Goal: Task Accomplishment & Management: Use online tool/utility

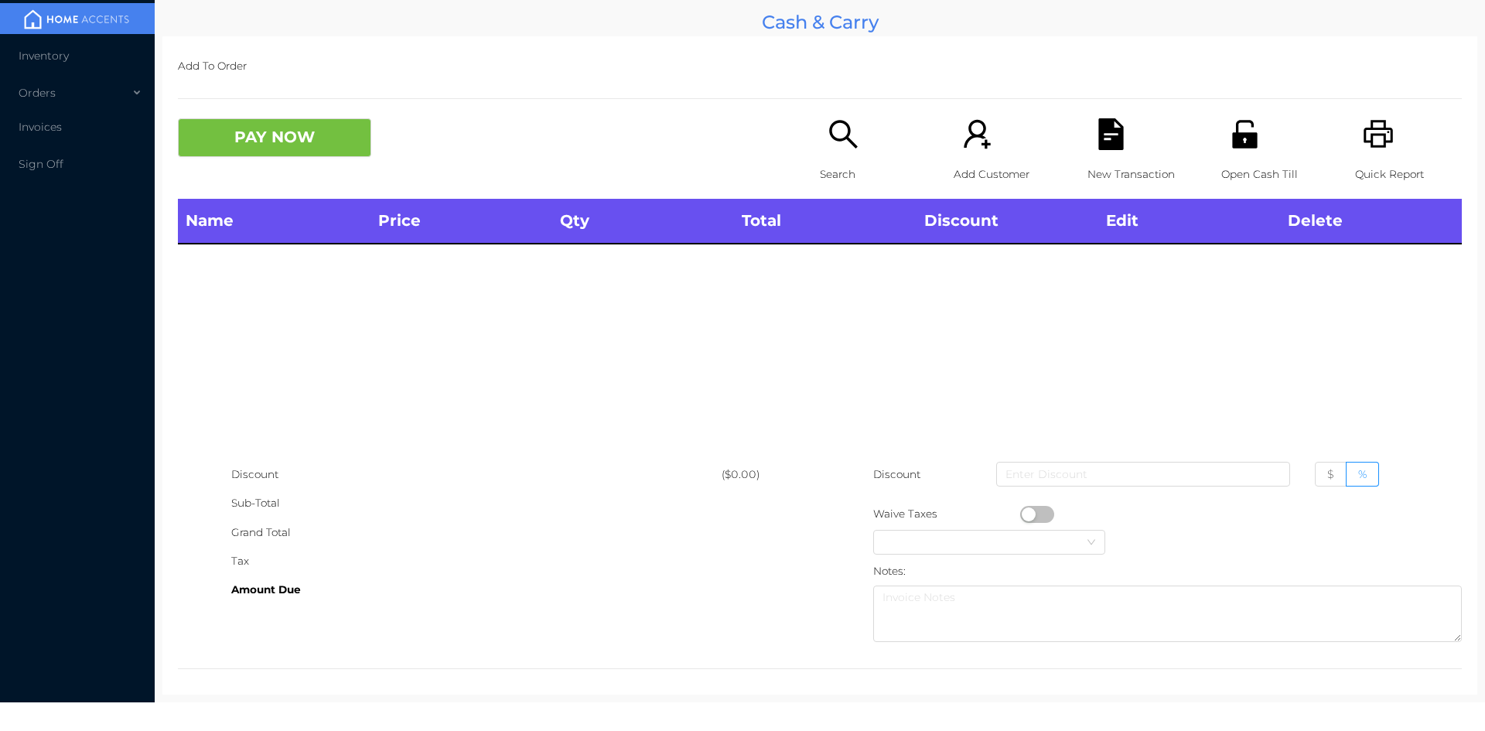
click at [1235, 172] on p "Open Cash Till" at bounding box center [1274, 174] width 107 height 29
click at [1236, 148] on icon "icon: unlock" at bounding box center [1244, 134] width 25 height 28
click at [1232, 139] on icon "icon: unlock" at bounding box center [1244, 134] width 25 height 28
click at [1242, 156] on div "Open Cash Till" at bounding box center [1274, 158] width 107 height 80
click at [1233, 155] on div "Open Cash Till" at bounding box center [1274, 158] width 107 height 80
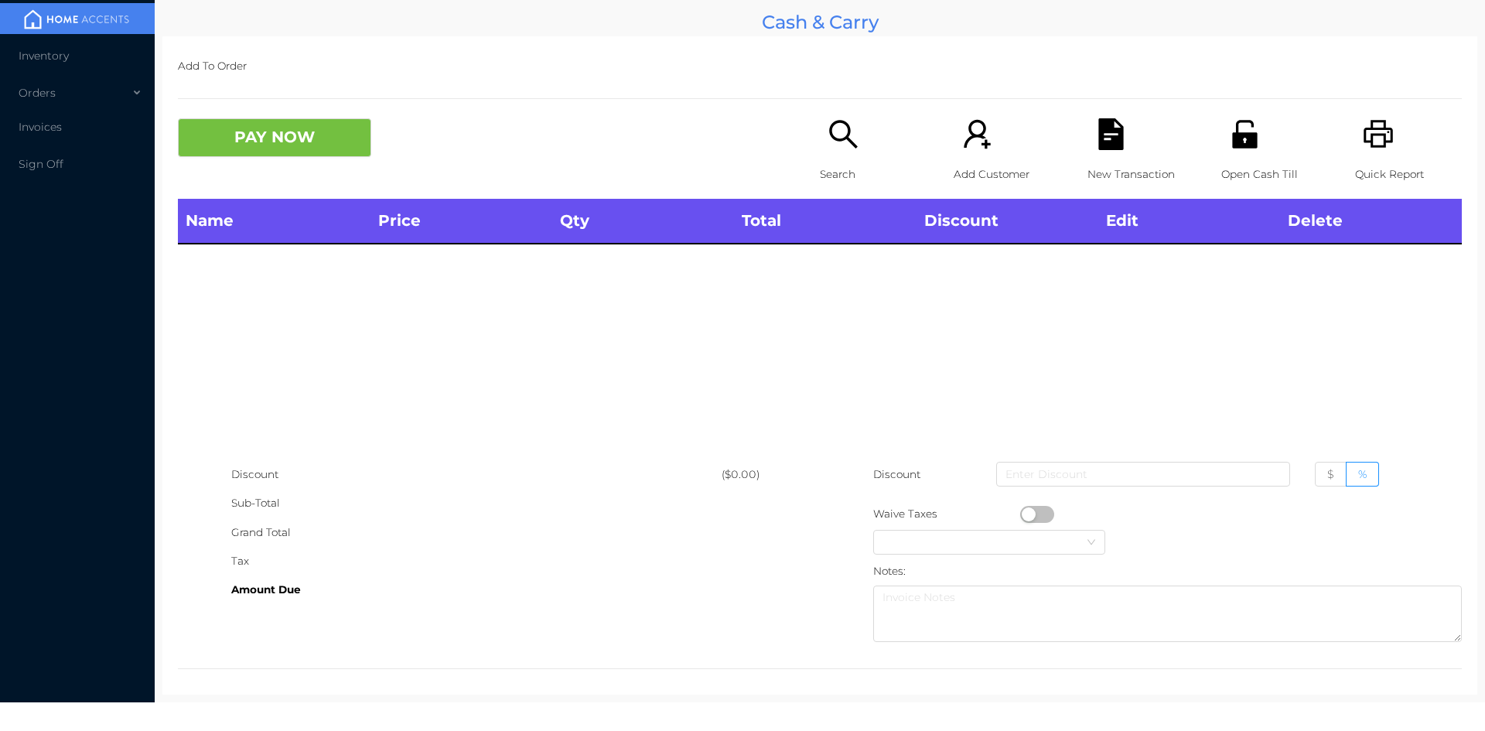
click at [1233, 138] on icon "icon: unlock" at bounding box center [1244, 134] width 25 height 28
click at [1233, 152] on div "Open Cash Till" at bounding box center [1274, 158] width 107 height 80
click at [1270, 165] on p "Open Cash Till" at bounding box center [1274, 174] width 107 height 29
click at [1269, 159] on div "Open Cash Till" at bounding box center [1274, 158] width 107 height 80
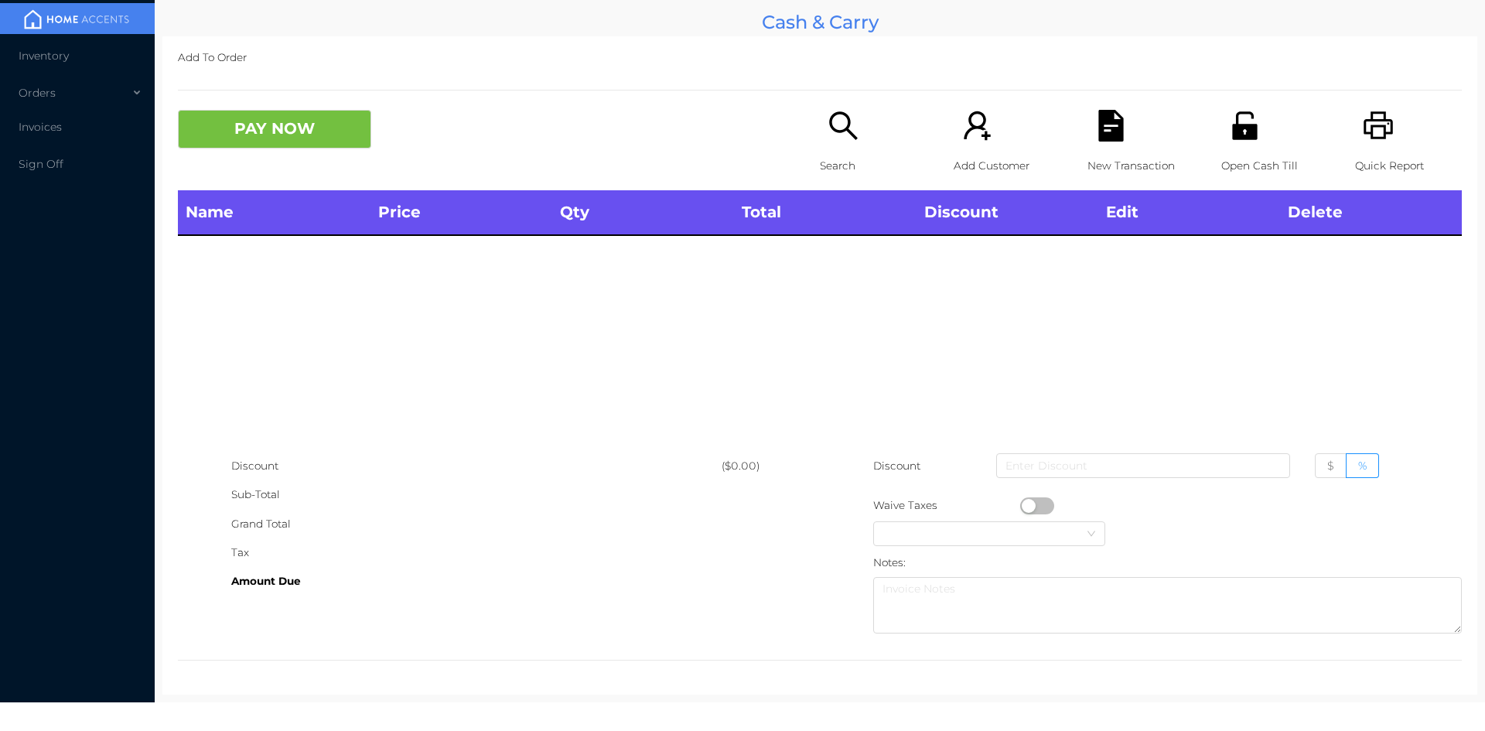
click at [1235, 135] on icon "icon: unlock" at bounding box center [1244, 125] width 25 height 28
click at [1233, 132] on icon "icon: unlock" at bounding box center [1244, 125] width 25 height 28
click at [1247, 133] on icon "icon: unlock" at bounding box center [1245, 126] width 32 height 32
click at [1250, 132] on icon "icon: unlock" at bounding box center [1245, 126] width 32 height 32
click at [1229, 137] on icon "icon: unlock" at bounding box center [1245, 126] width 32 height 32
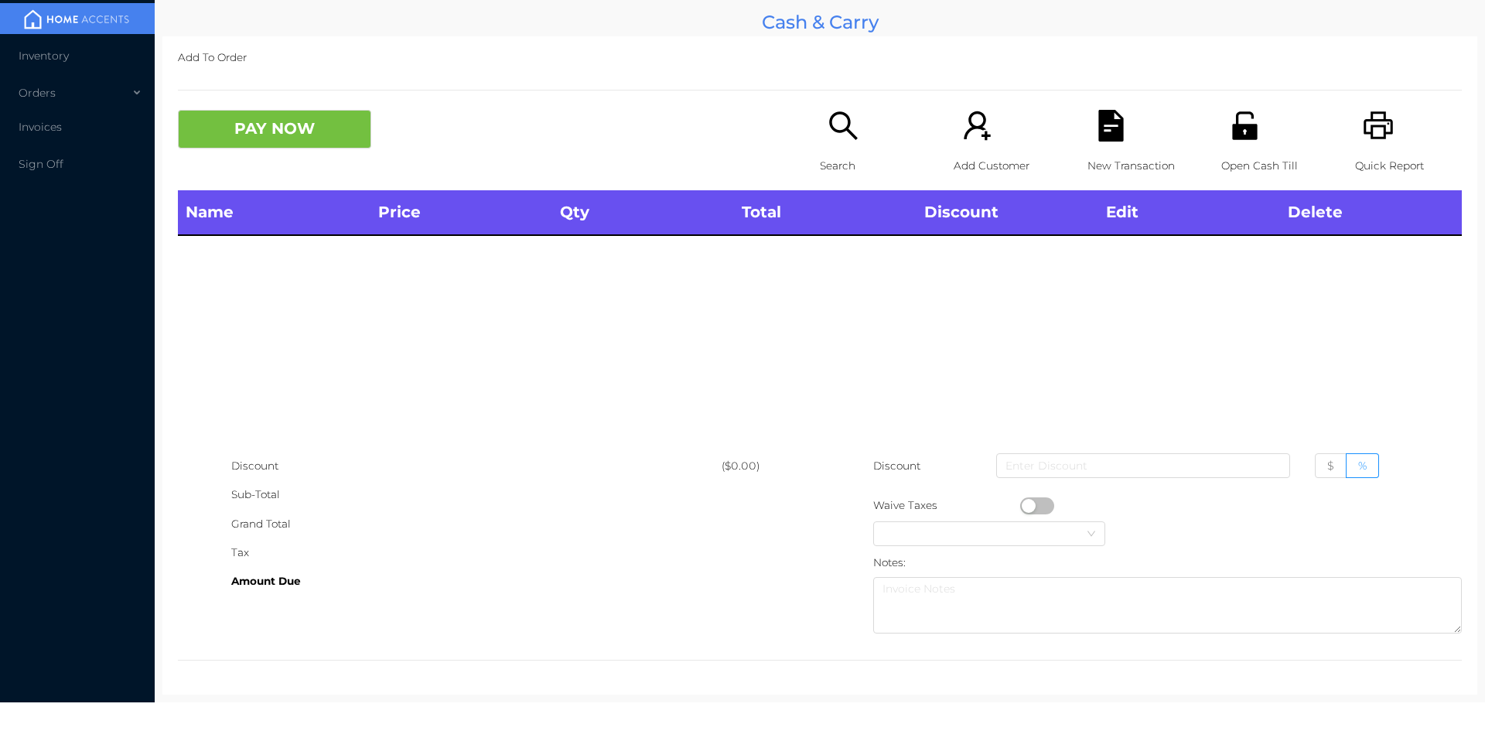
click at [1235, 139] on icon "icon: unlock" at bounding box center [1244, 125] width 25 height 28
